Goal: Task Accomplishment & Management: Use online tool/utility

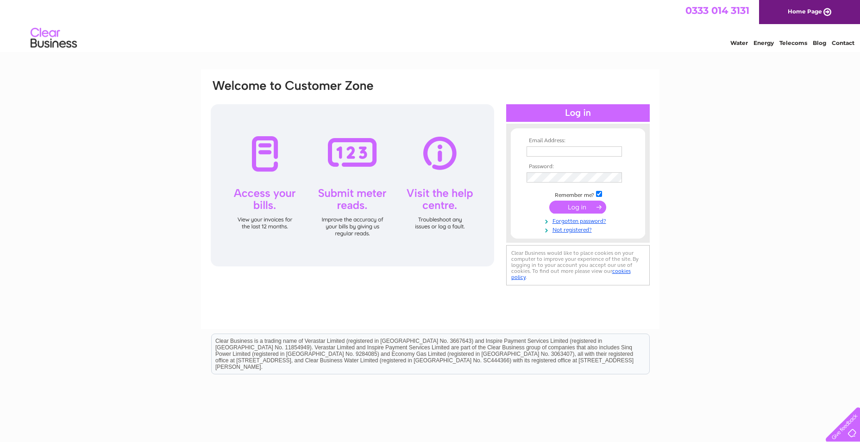
click at [546, 154] on input "text" at bounding box center [574, 151] width 95 height 10
type input "Y"
type input "yellow13bb@live.co.uk"
click at [549, 201] on input "submit" at bounding box center [577, 207] width 57 height 13
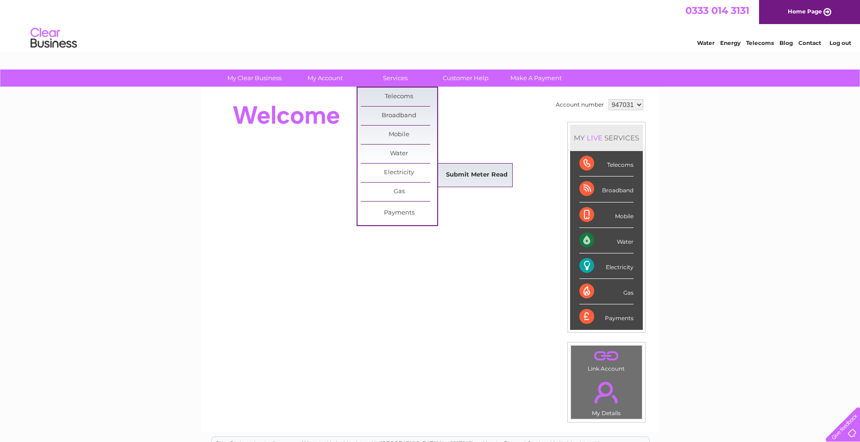
click at [472, 170] on link "Submit Meter Read" at bounding box center [477, 175] width 76 height 19
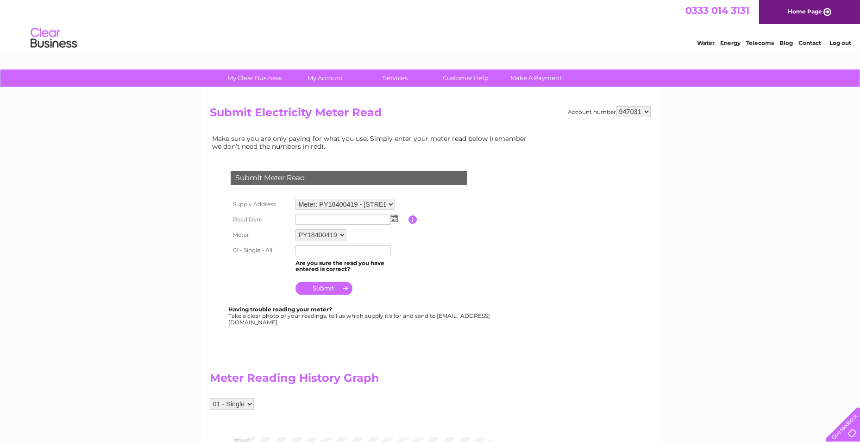
click at [348, 221] on input "text" at bounding box center [342, 219] width 95 height 10
click at [394, 219] on img at bounding box center [395, 218] width 7 height 7
click at [320, 258] on link "1" at bounding box center [318, 258] width 14 height 9
type input "2025/09/01"
click at [318, 249] on input "text" at bounding box center [343, 250] width 96 height 11
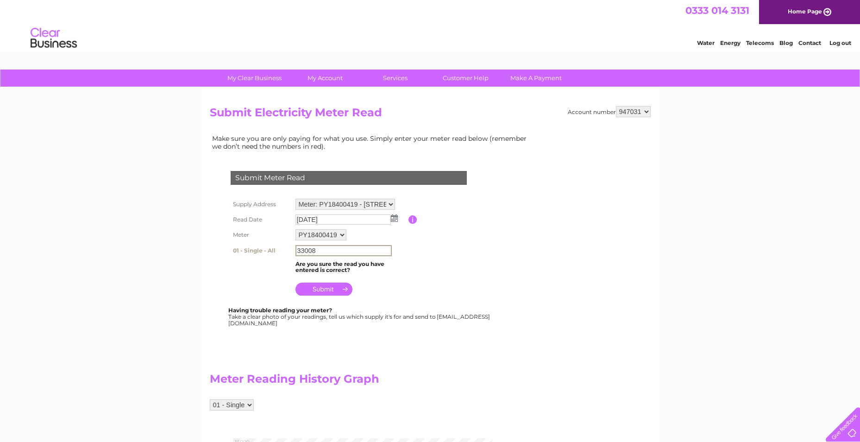
type input "33008"
click at [321, 287] on input "submit" at bounding box center [323, 288] width 57 height 13
